Goal: Task Accomplishment & Management: Manage account settings

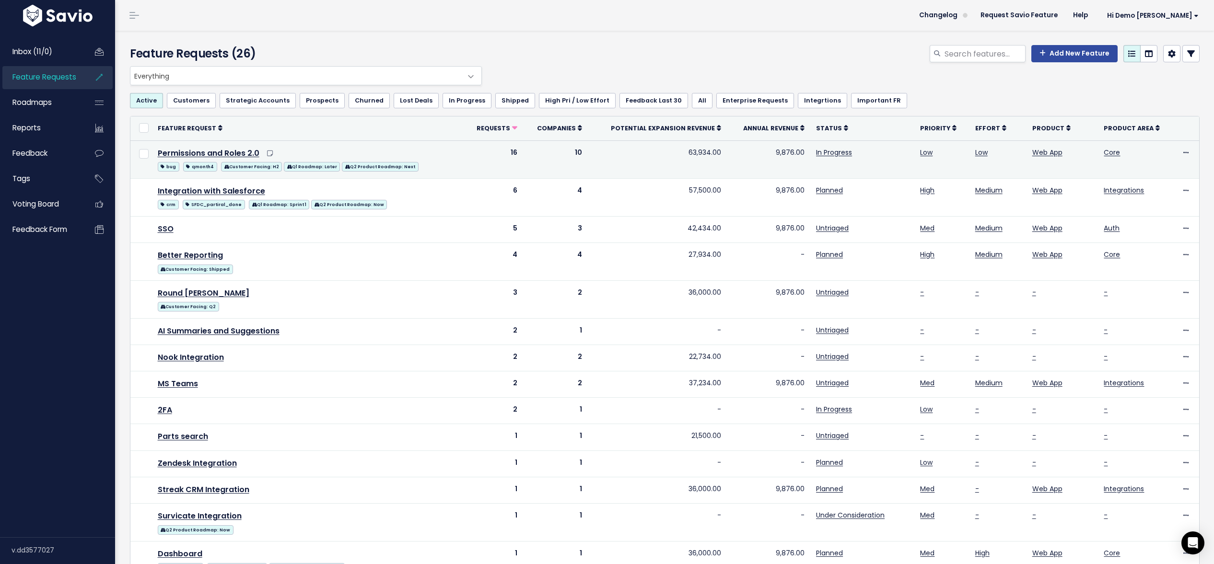
drag, startPoint x: 725, startPoint y: 152, endPoint x: 663, endPoint y: 154, distance: 61.9
click at [663, 154] on tr "Permissions and Roles 2.0 bug qmonth4 Customer Facing: H2 Q1 Roadmap: Later Q2 …" at bounding box center [664, 159] width 1069 height 38
click at [780, 155] on td "9,876.00" at bounding box center [768, 159] width 83 height 38
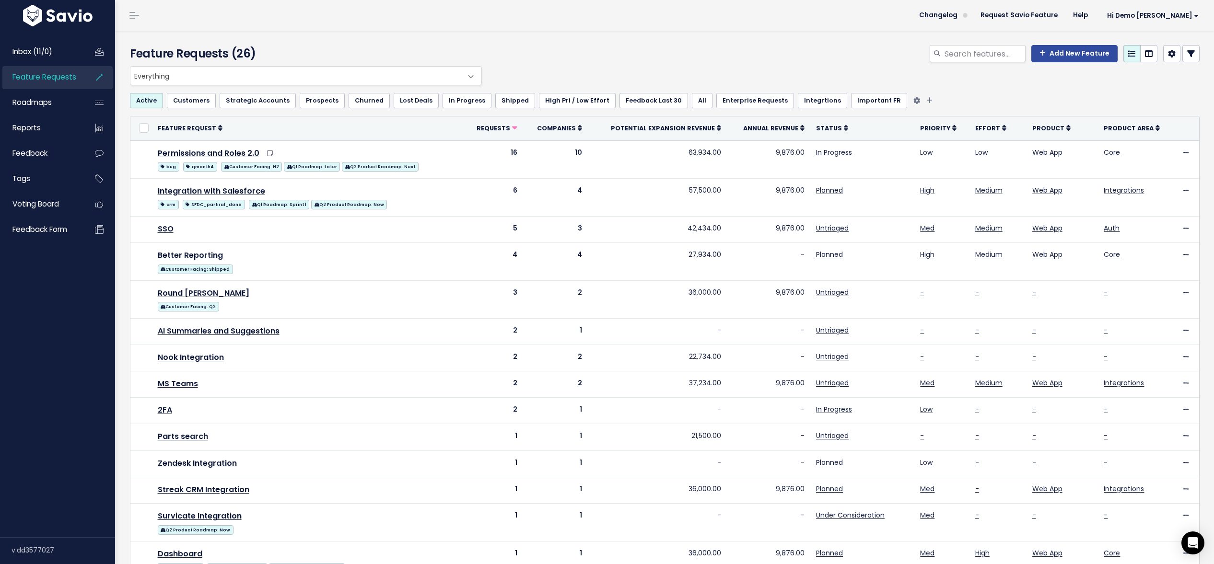
click at [186, 105] on link "Customers" at bounding box center [191, 100] width 49 height 15
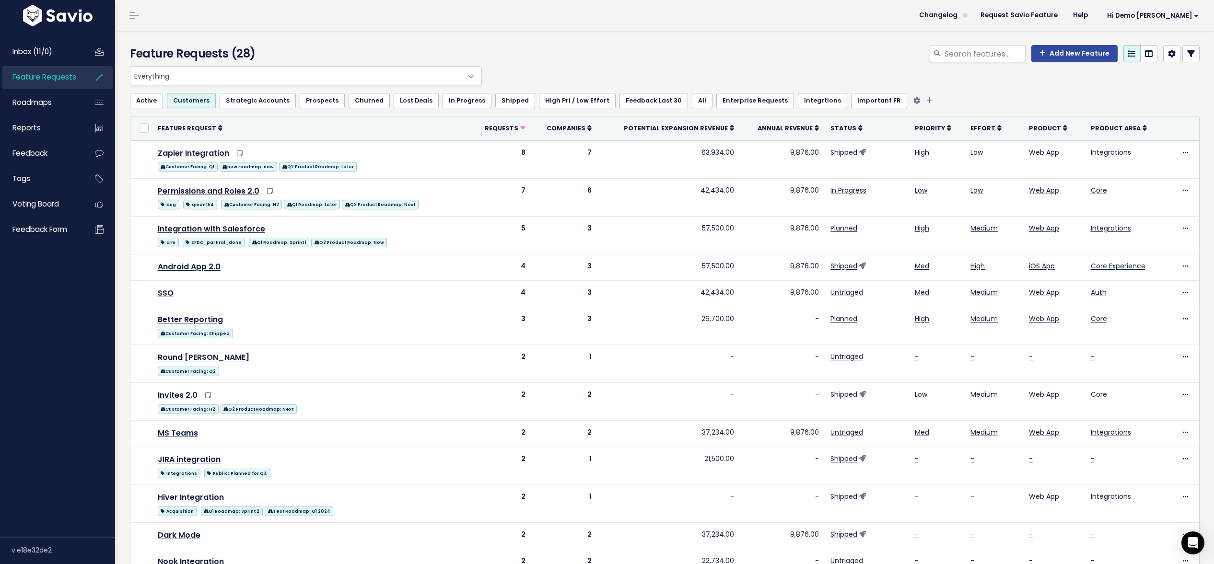
click at [235, 105] on link "Strategic Accounts" at bounding box center [258, 100] width 76 height 15
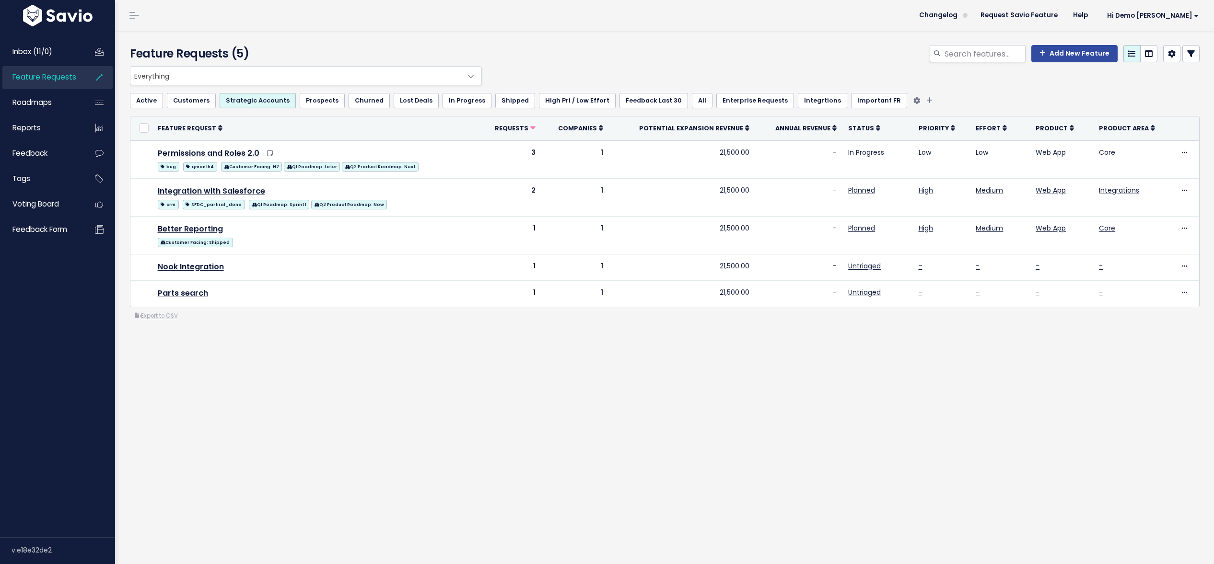
click at [324, 100] on link "Prospects" at bounding box center [322, 100] width 45 height 15
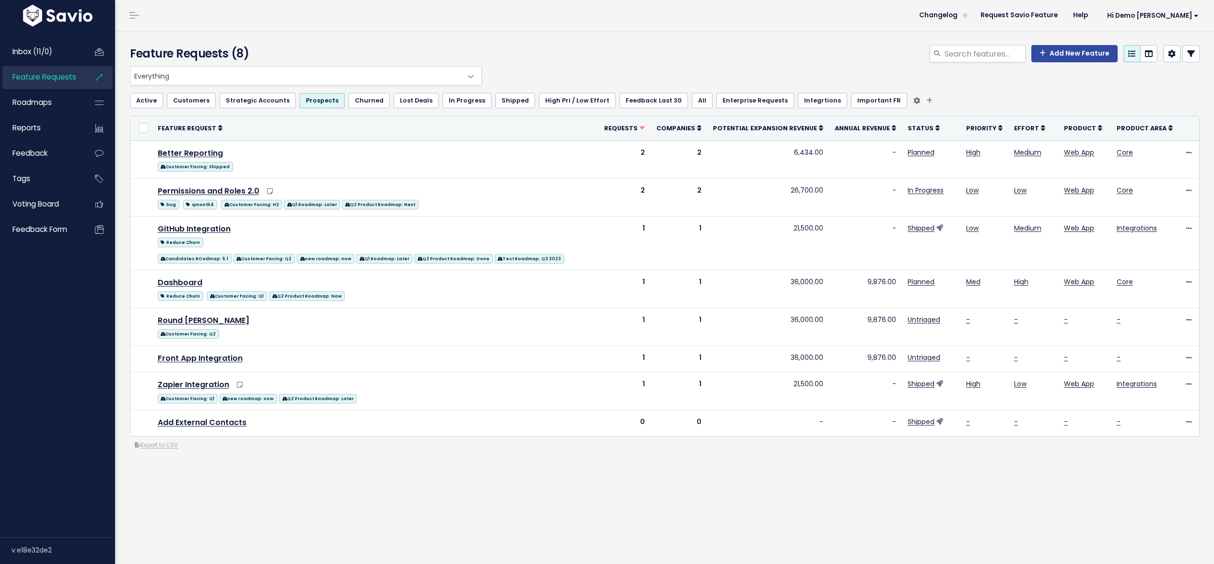
click at [399, 105] on link "Lost Deals" at bounding box center [416, 100] width 45 height 15
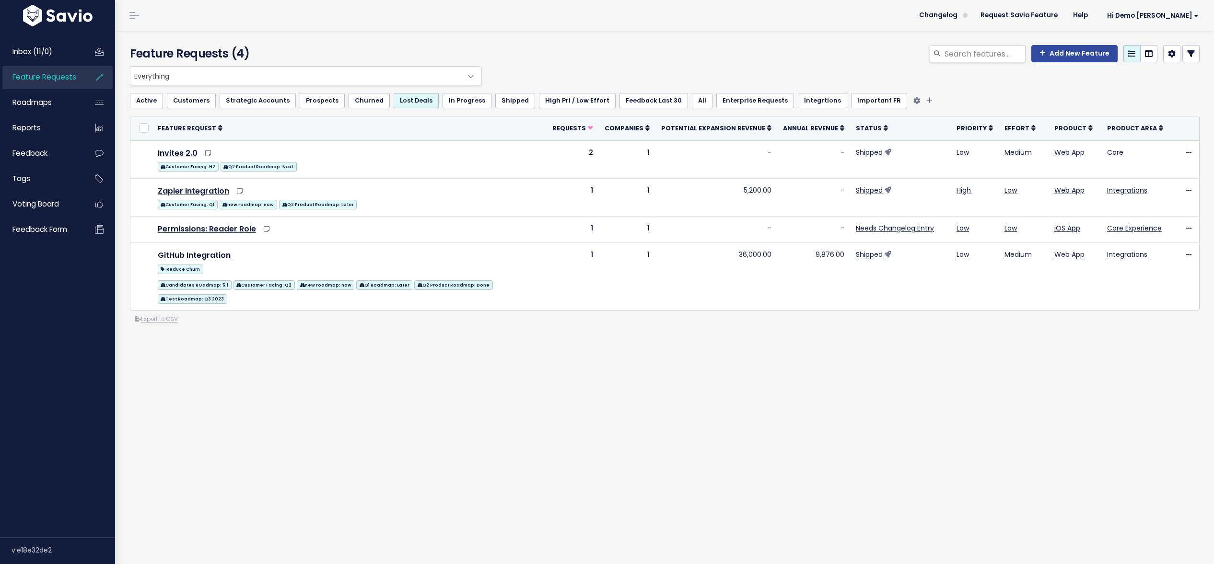
click at [149, 100] on link "Active" at bounding box center [146, 100] width 33 height 15
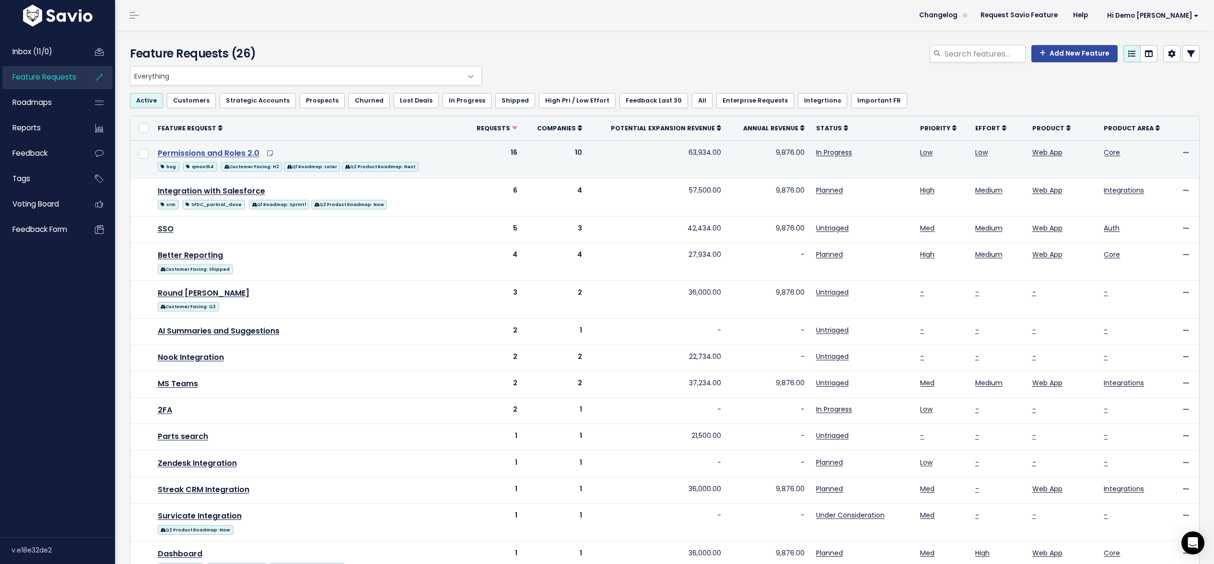
click at [198, 152] on link "Permissions and Roles 2.0" at bounding box center [209, 153] width 102 height 11
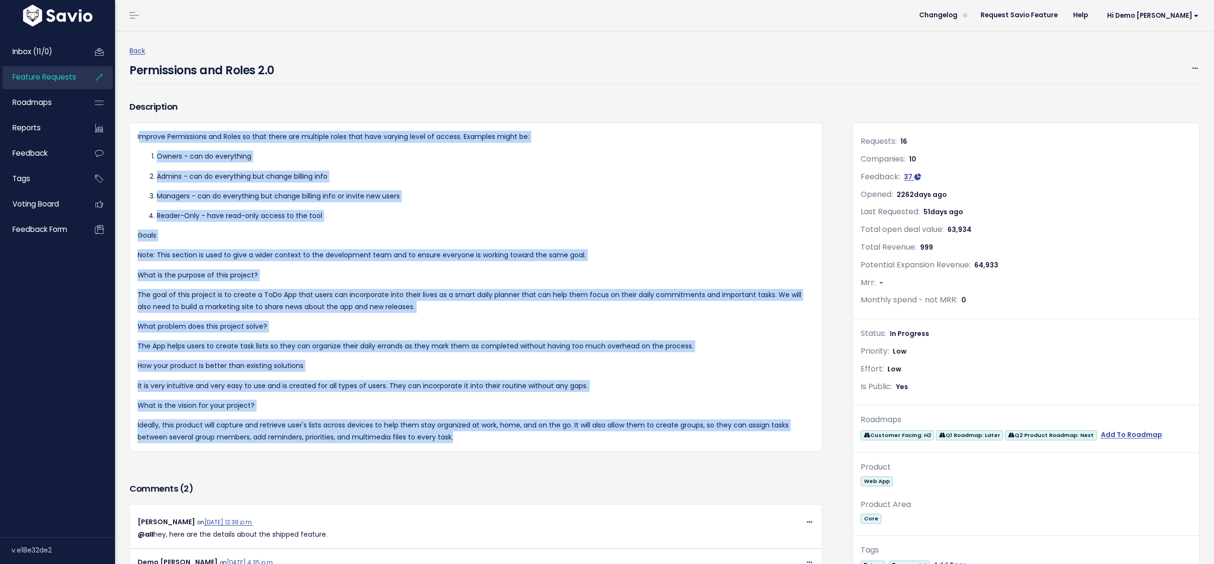
drag, startPoint x: 139, startPoint y: 138, endPoint x: 529, endPoint y: 463, distance: 508.2
click at [529, 463] on div "Description Improve Permissions and Roles so that there are multiple roles that…" at bounding box center [475, 290] width 707 height 382
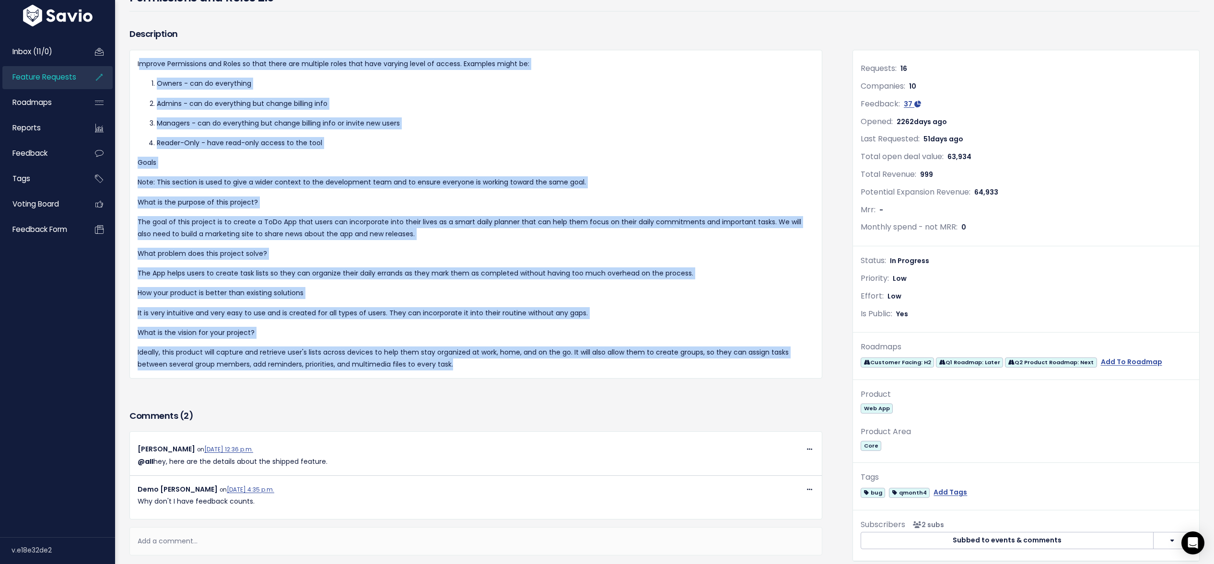
scroll to position [111, 0]
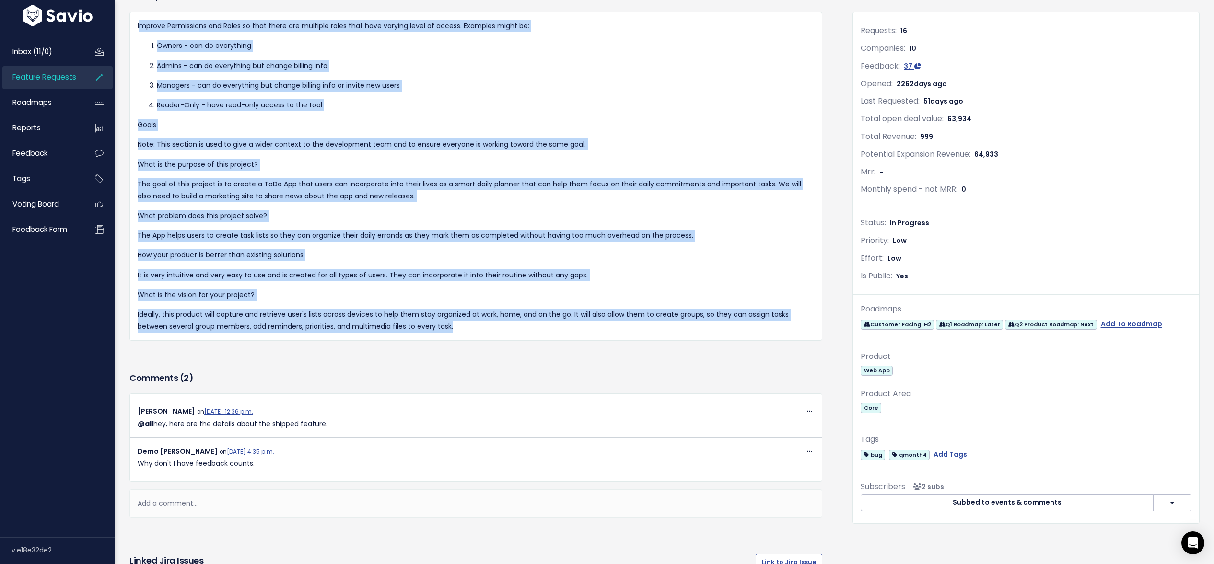
click at [503, 337] on div "Improve Permissions and Roles so that there are multiple roles that have varyin…" at bounding box center [475, 176] width 693 height 329
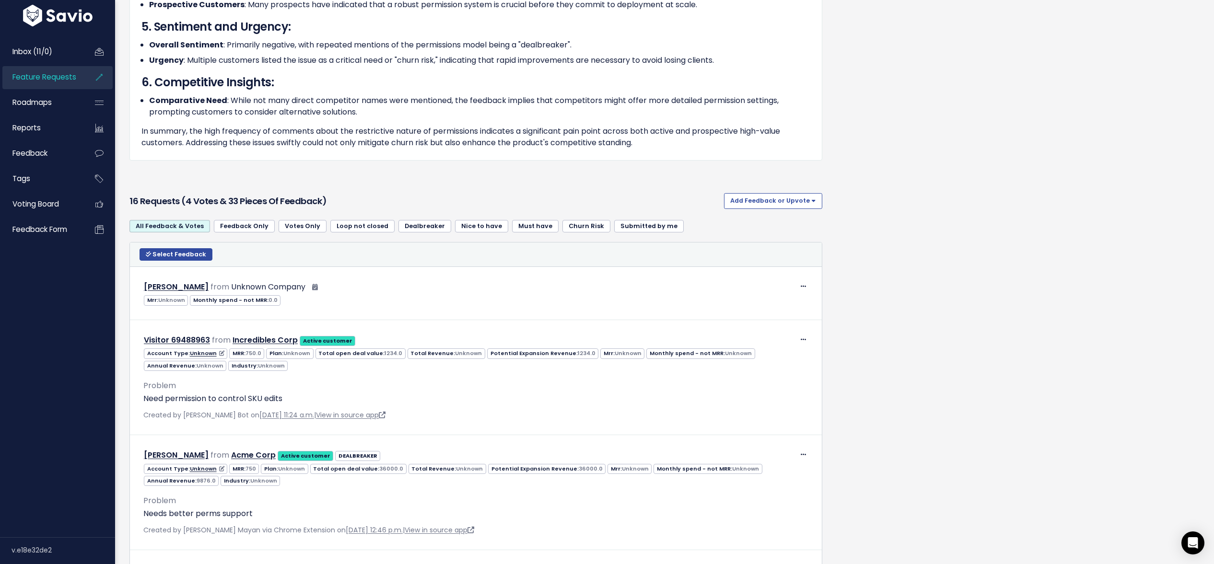
scroll to position [1356, 0]
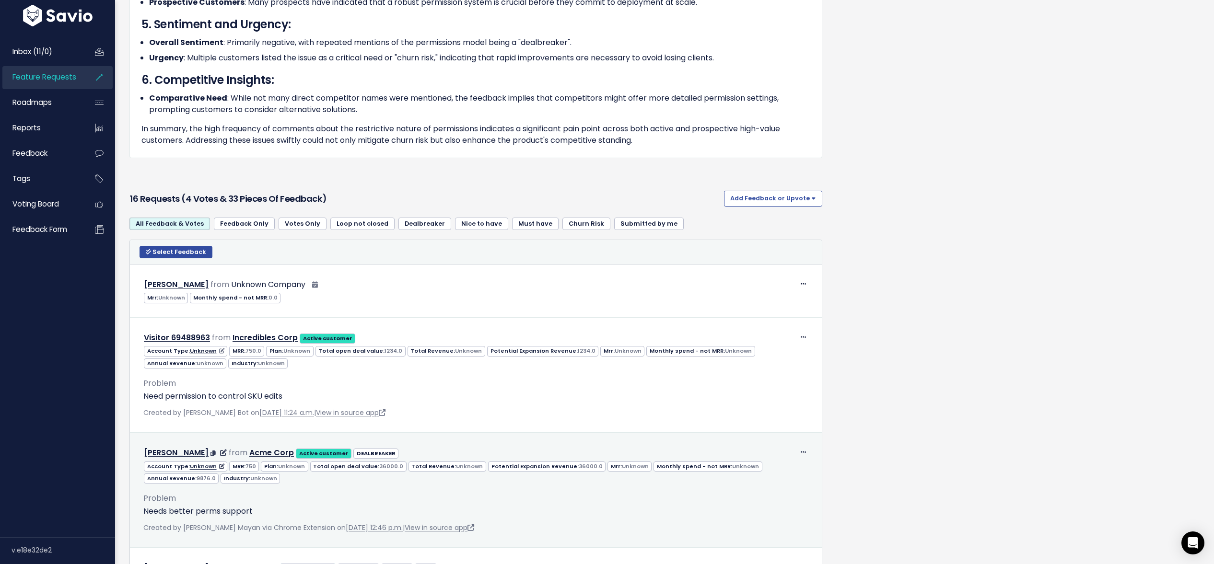
click at [187, 514] on p "Needs better perms support" at bounding box center [475, 512] width 665 height 12
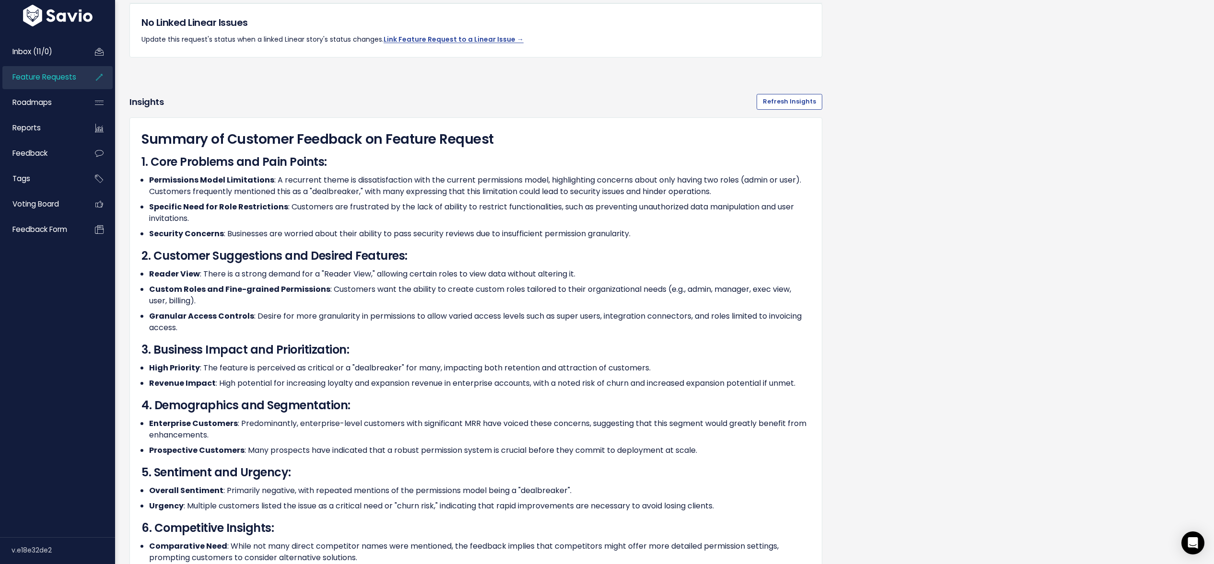
scroll to position [753, 0]
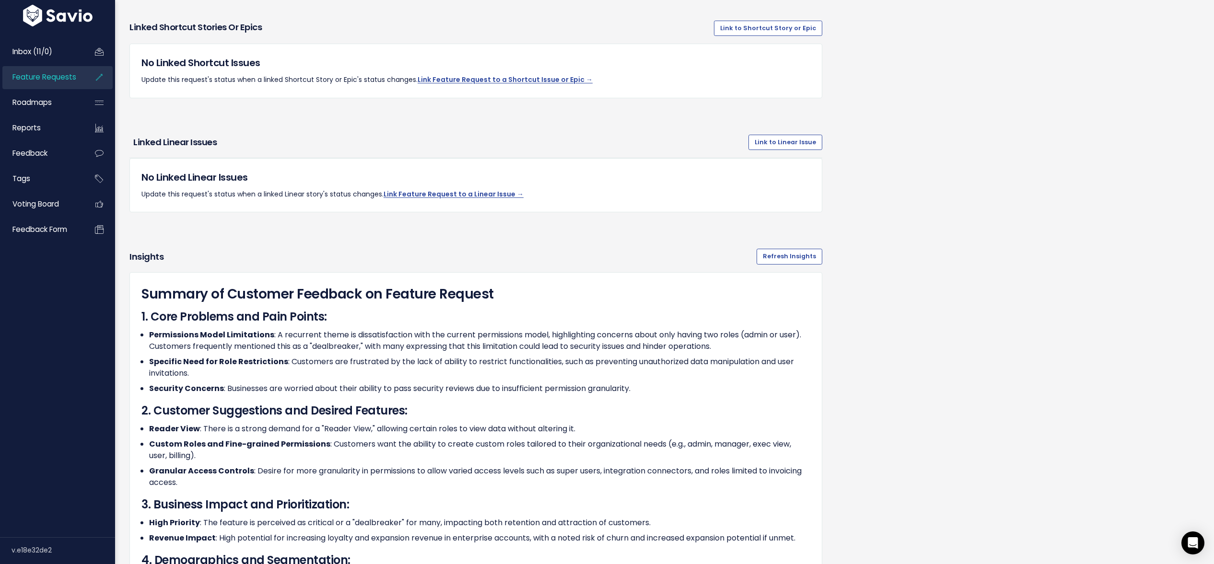
click at [23, 81] on span "Feature Requests" at bounding box center [44, 77] width 64 height 10
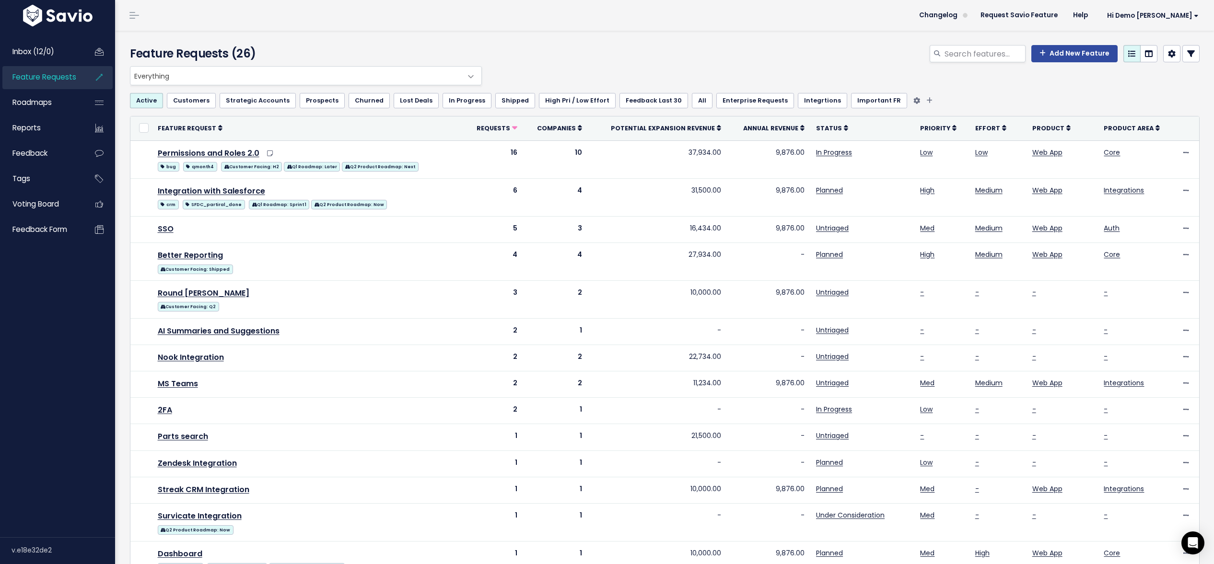
click at [504, 104] on link "Shipped" at bounding box center [515, 100] width 40 height 15
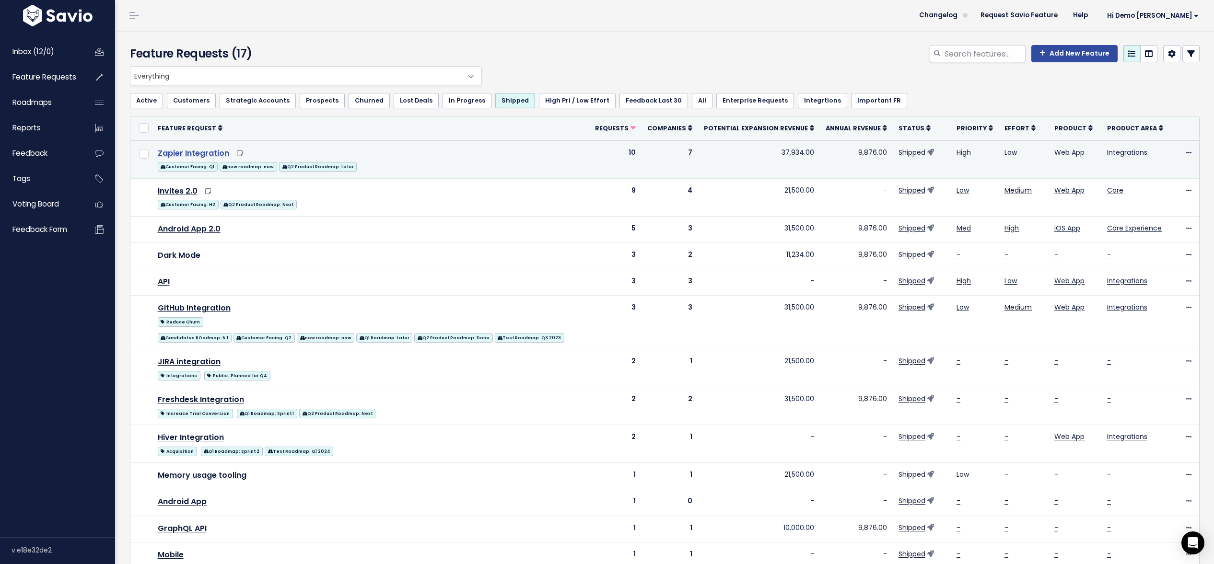
click at [193, 153] on link "Zapier Integration" at bounding box center [193, 153] width 71 height 11
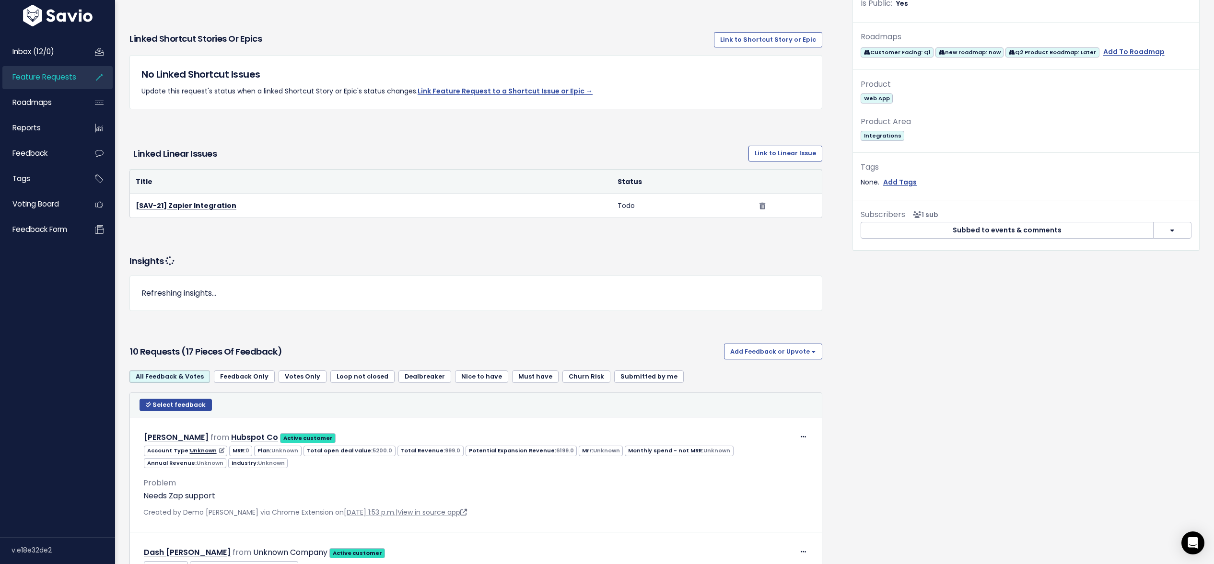
scroll to position [403, 0]
click at [174, 404] on span "Select feedback" at bounding box center [178, 403] width 53 height 8
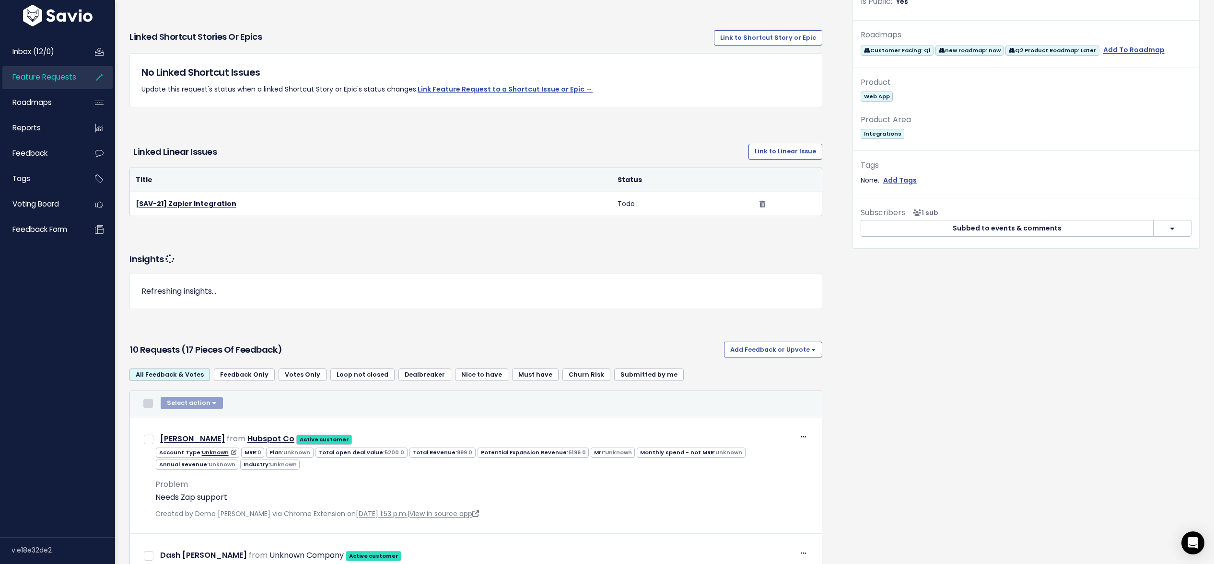
click at [147, 404] on input "checkbox" at bounding box center [148, 404] width 10 height 10
checkbox input "true"
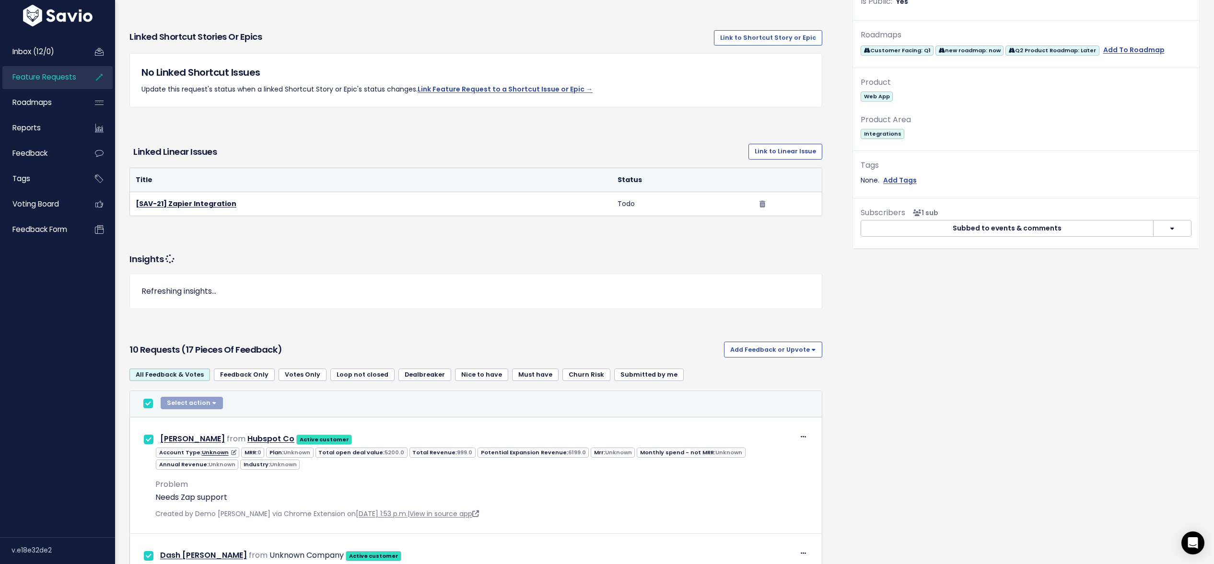
checkbox input "true"
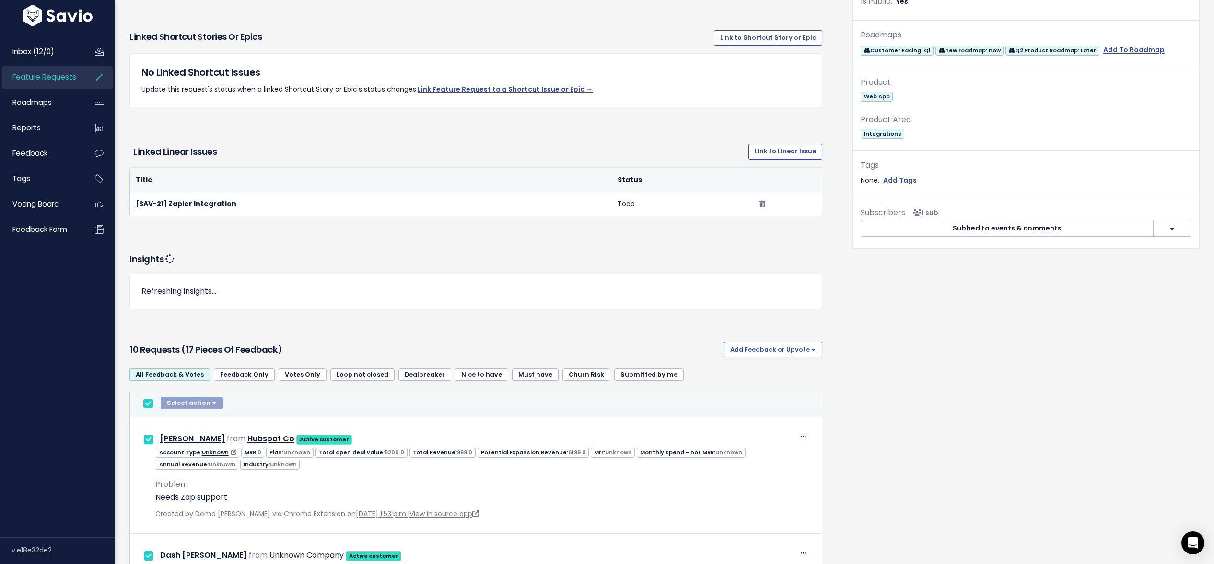
checkbox input "true"
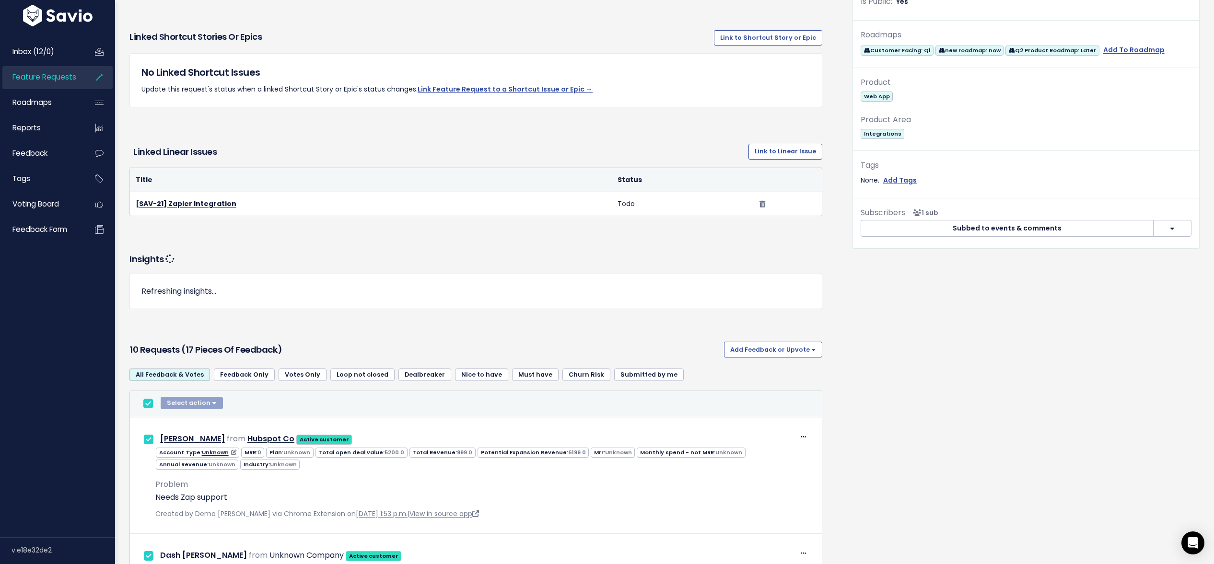
checkbox input "true"
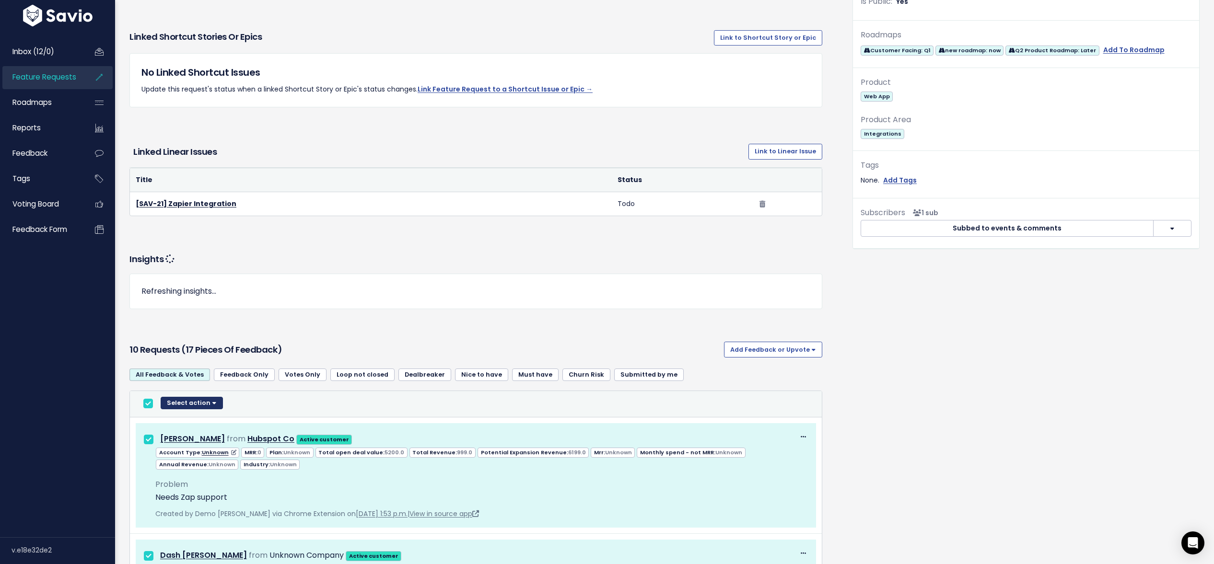
click at [200, 400] on button "Select action" at bounding box center [192, 403] width 62 height 12
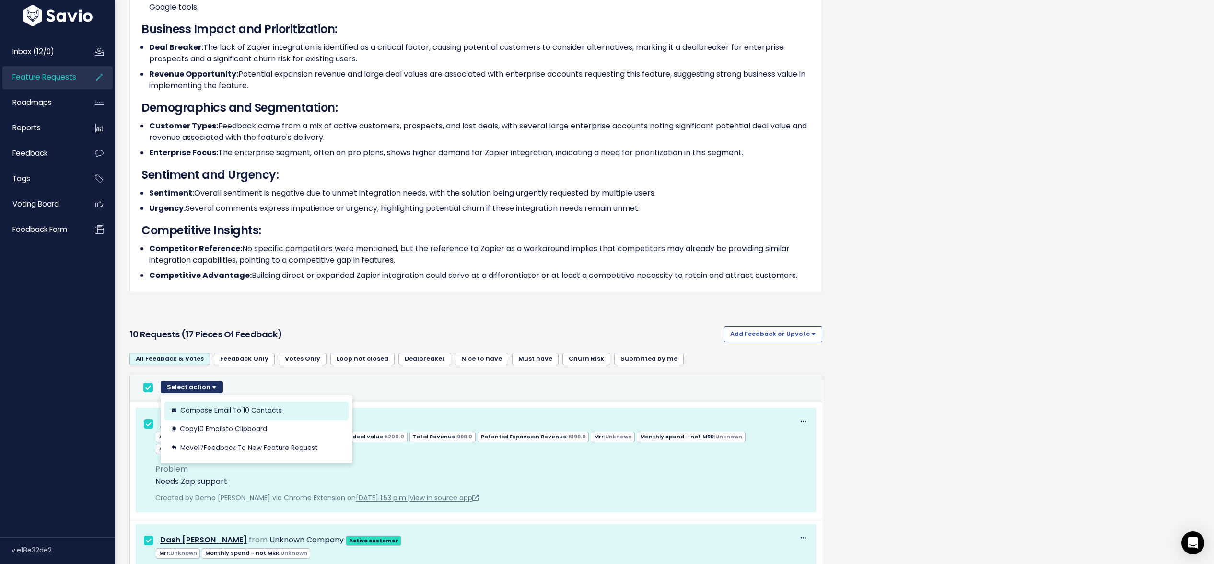
scroll to position [870, 0]
click at [214, 431] on span "10 Emails" at bounding box center [212, 428] width 28 height 9
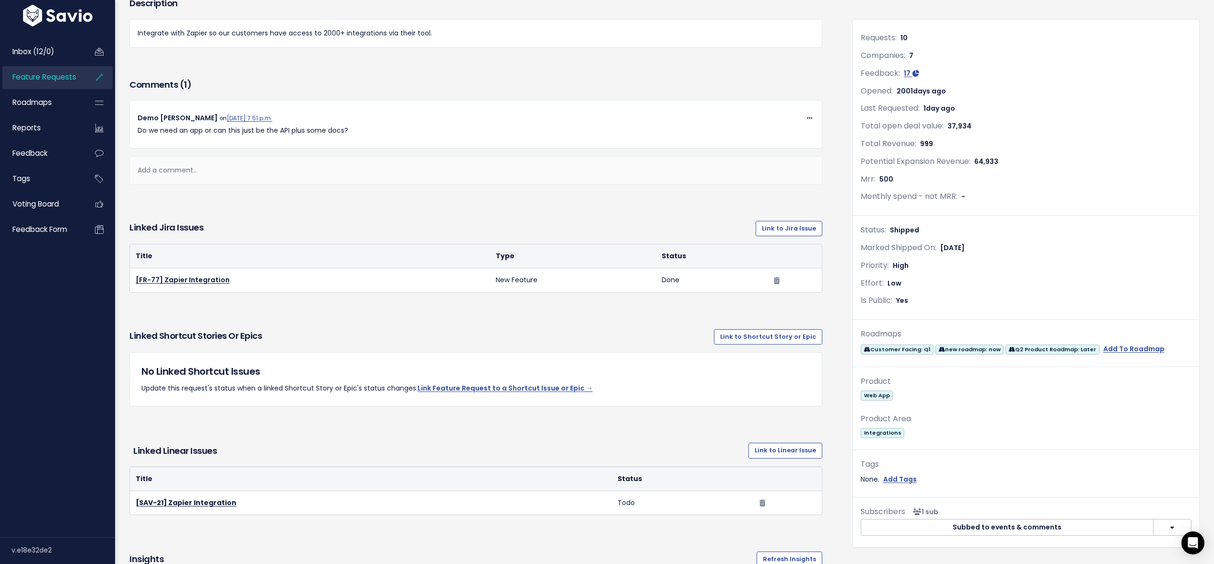
scroll to position [0, 0]
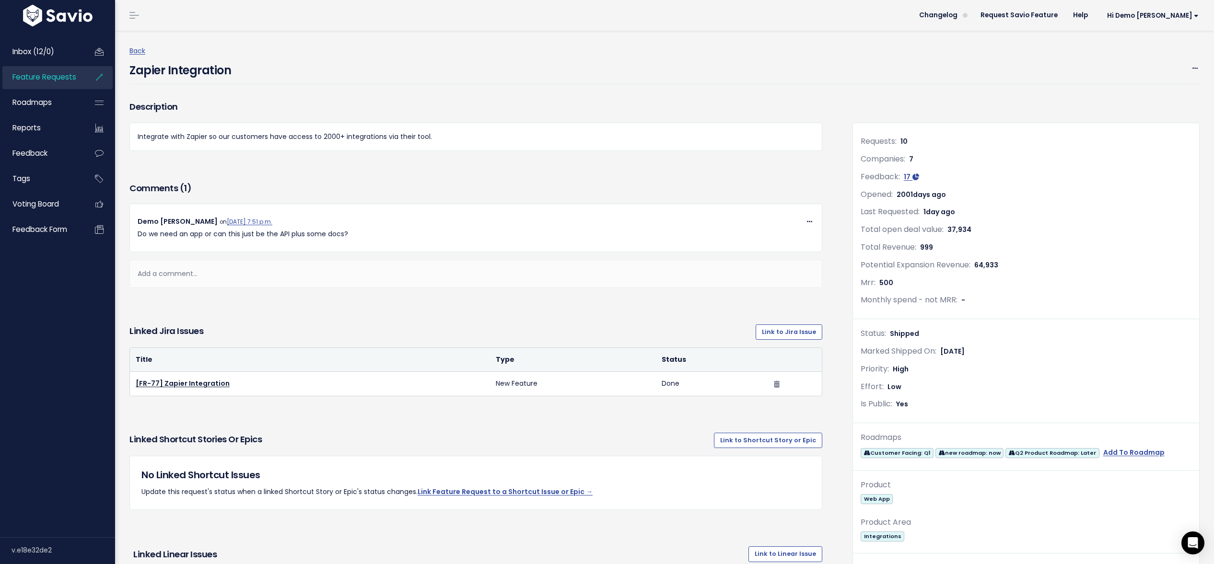
click at [48, 75] on span "Feature Requests" at bounding box center [44, 77] width 64 height 10
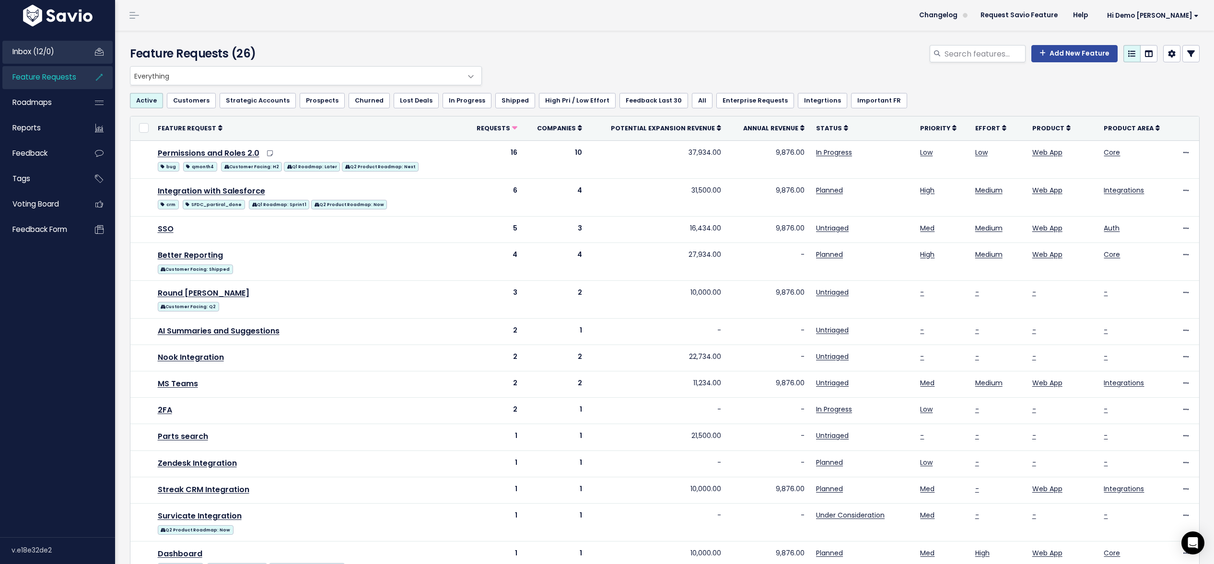
click at [34, 53] on span "Inbox (12/0)" at bounding box center [33, 52] width 42 height 10
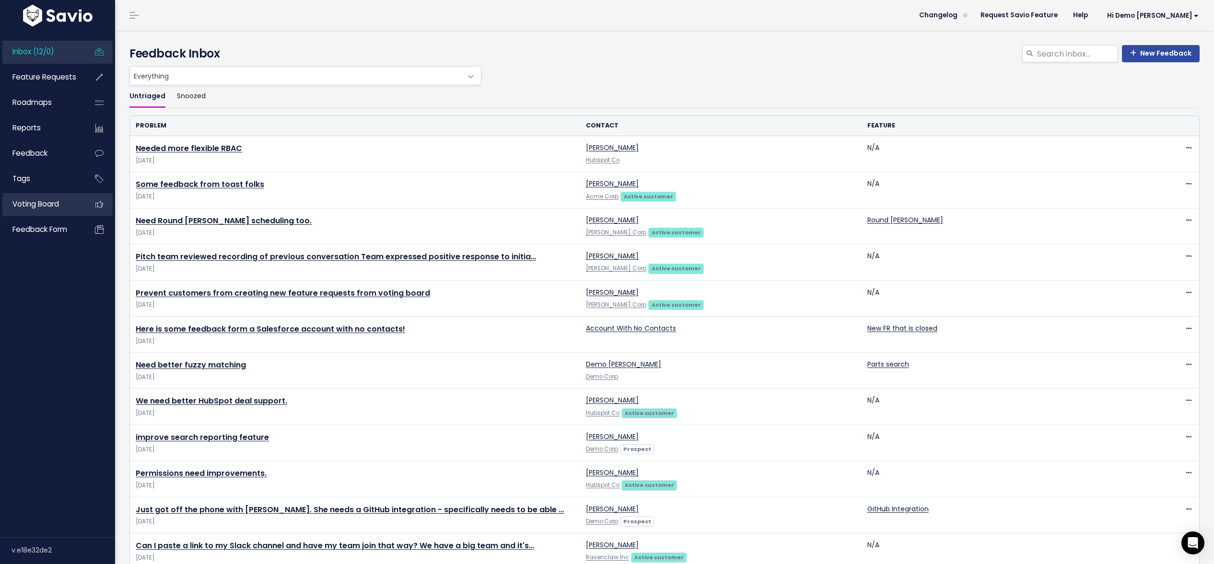
click at [48, 207] on span "Voting Board" at bounding box center [35, 204] width 47 height 10
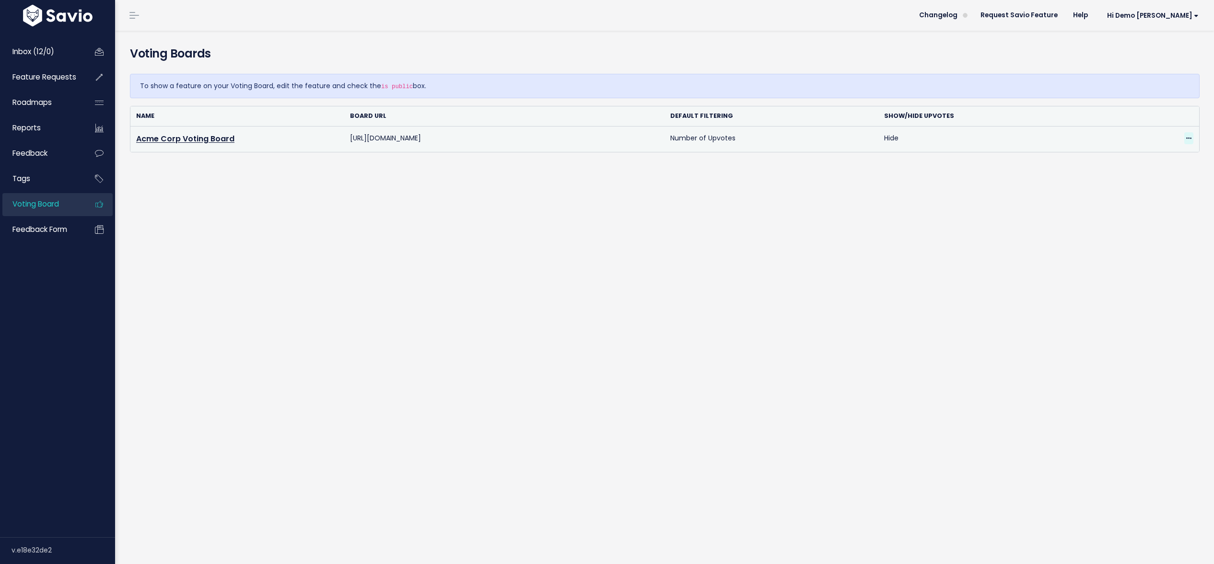
click at [1193, 138] on span at bounding box center [1188, 138] width 9 height 12
click at [1164, 165] on link "Edit" at bounding box center [1154, 164] width 69 height 19
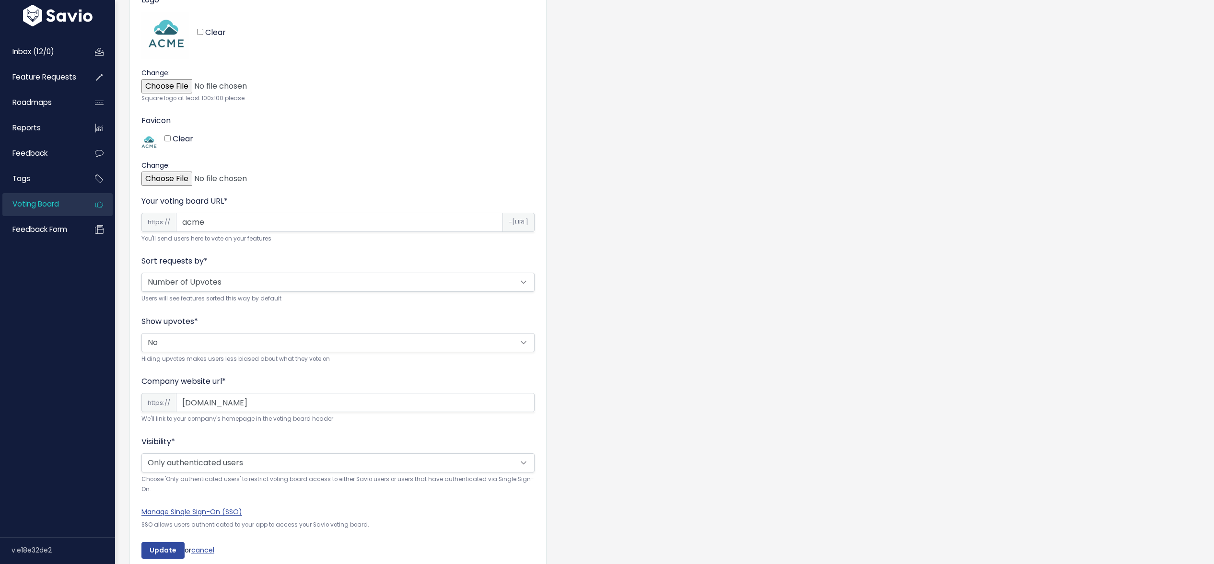
scroll to position [138, 0]
click at [234, 341] on select "Yes No" at bounding box center [337, 344] width 393 height 19
click at [141, 335] on select "Yes No" at bounding box center [337, 344] width 393 height 19
click at [203, 553] on link "cancel" at bounding box center [202, 552] width 23 height 10
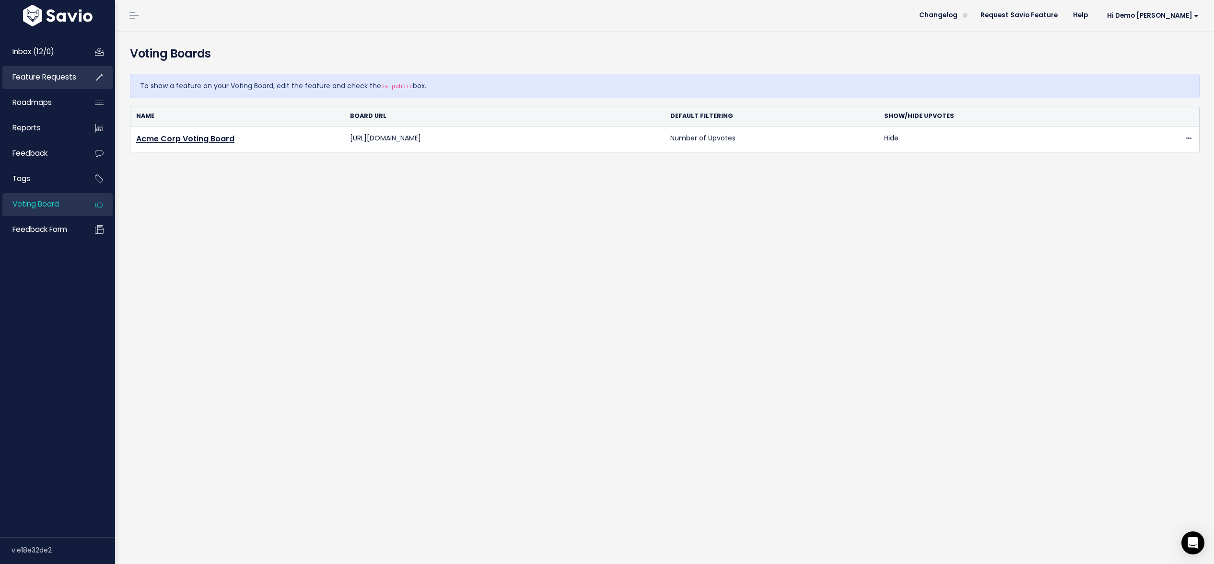
click at [42, 78] on span "Feature Requests" at bounding box center [44, 77] width 64 height 10
